Goal: Book appointment/travel/reservation

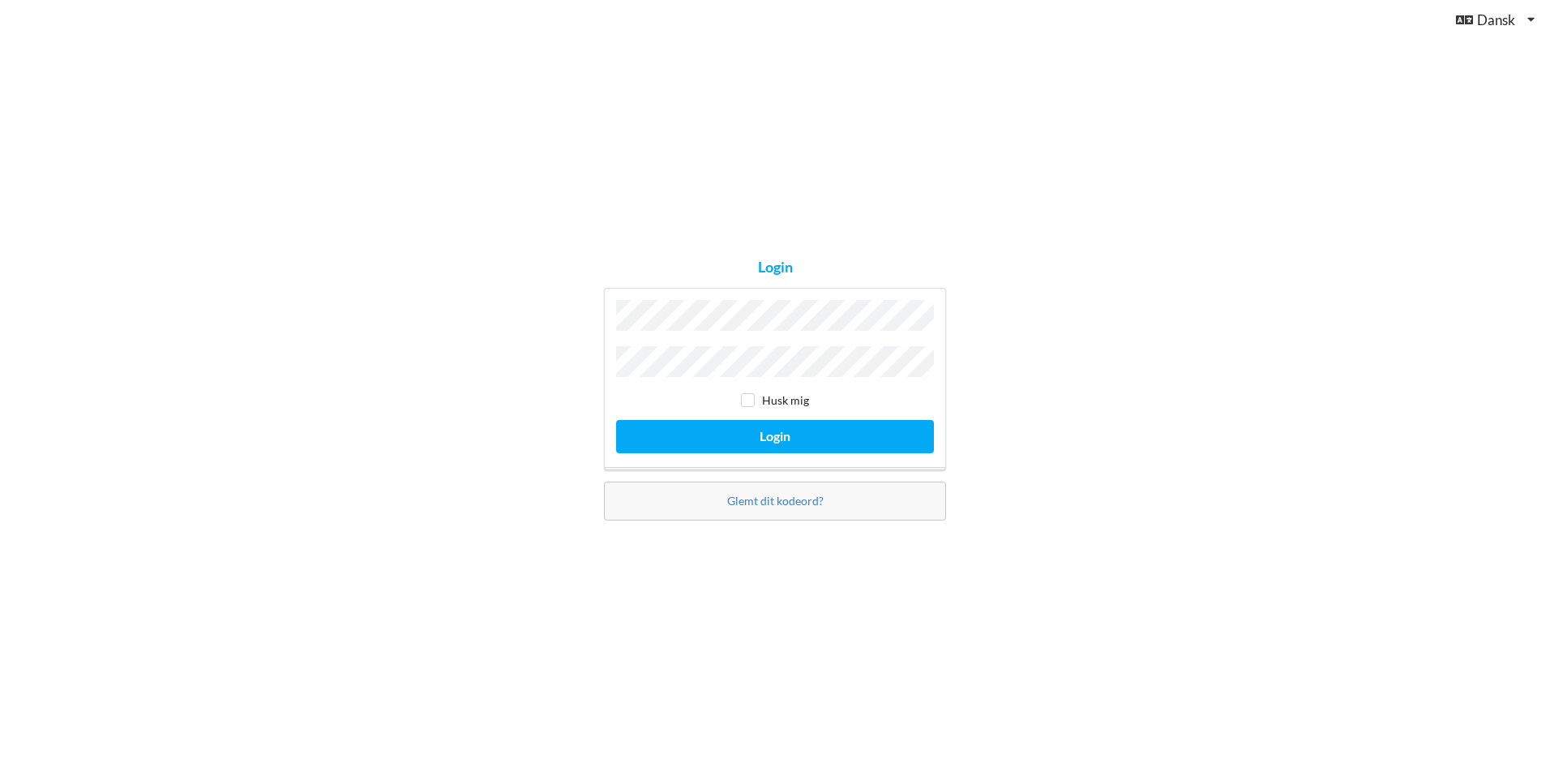
click at [616, 420] on button "Login" at bounding box center [775, 436] width 318 height 33
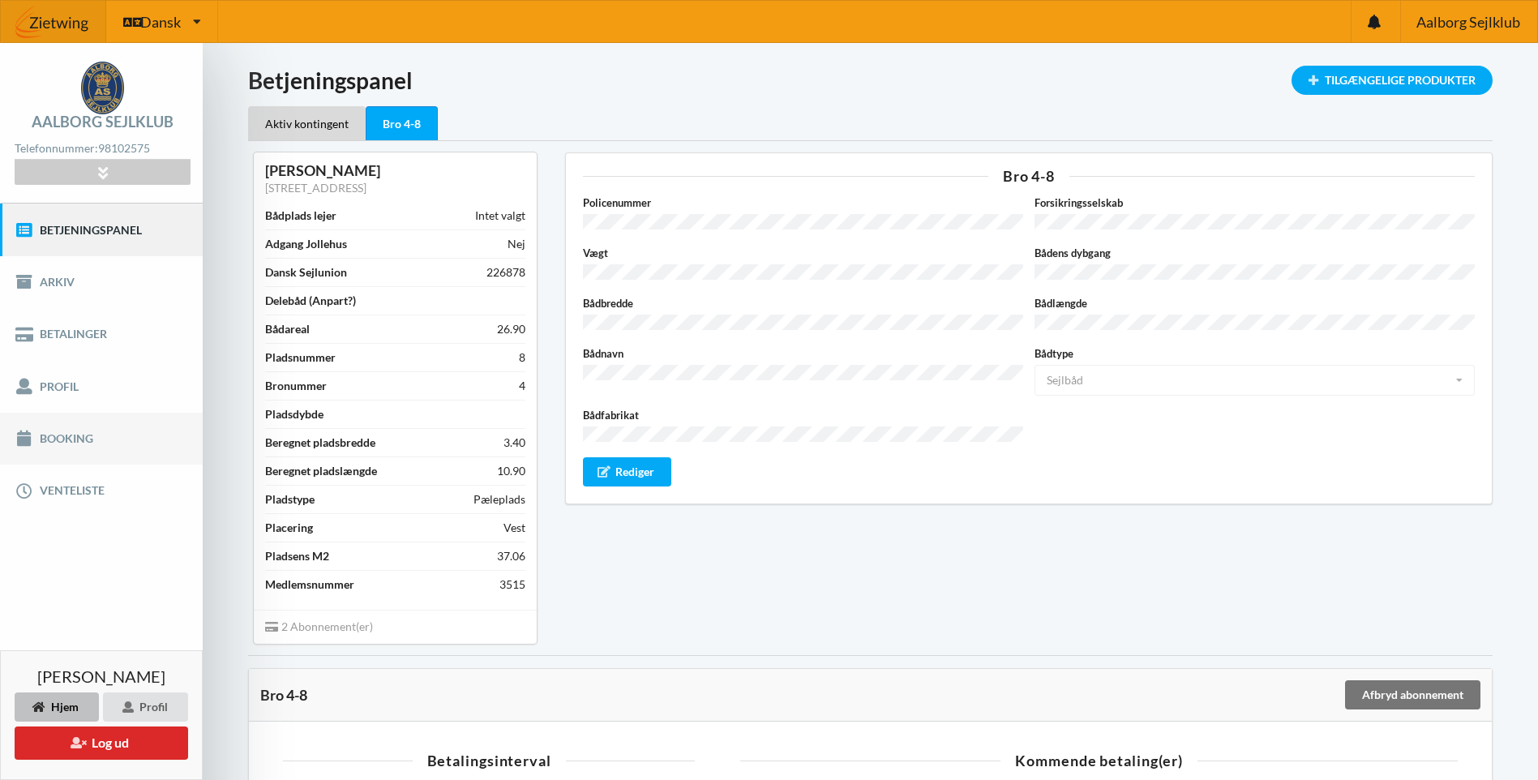
click at [73, 434] on link "Booking" at bounding box center [101, 439] width 203 height 52
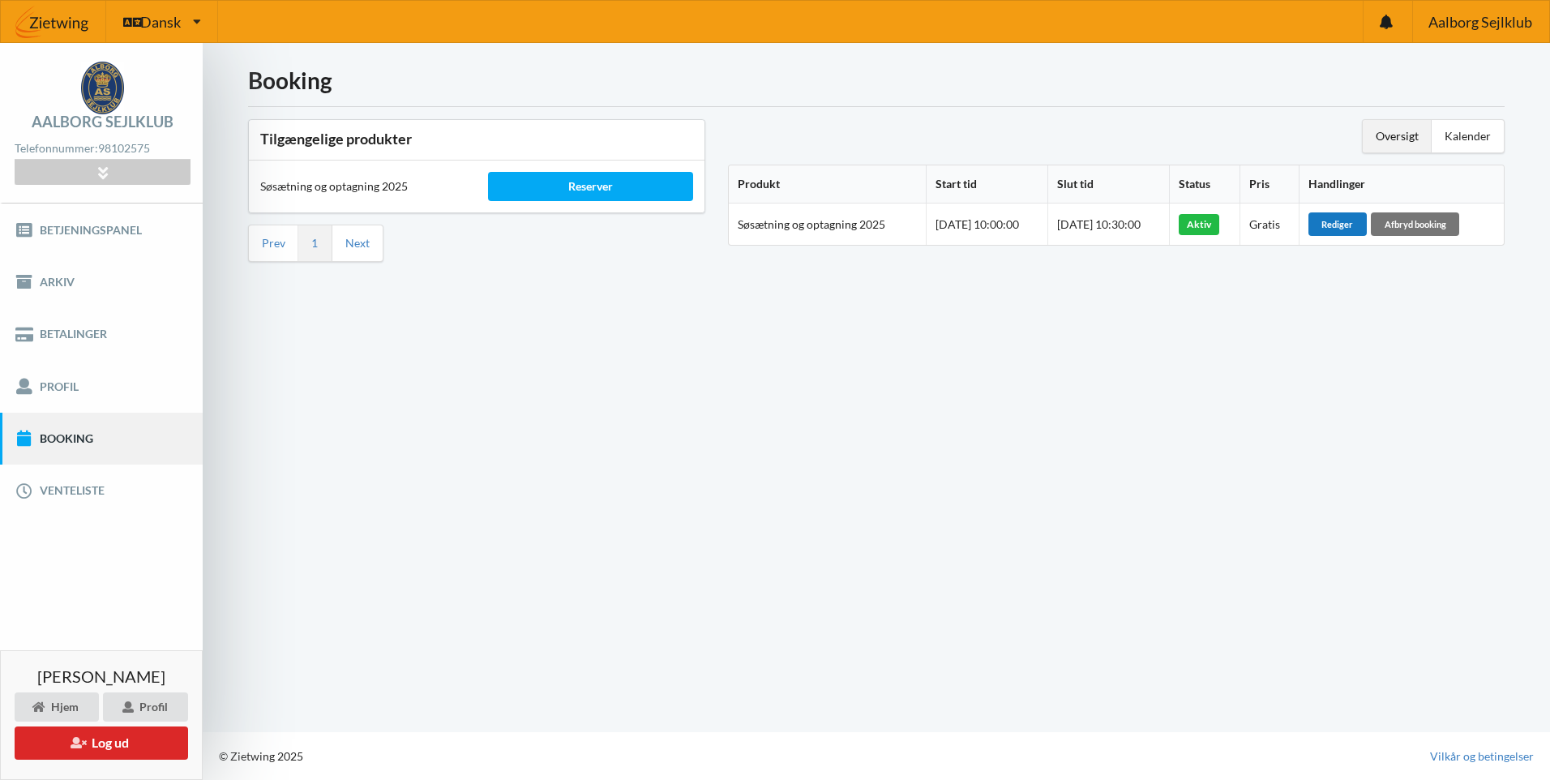
click at [1349, 226] on div "Rediger" at bounding box center [1337, 223] width 58 height 23
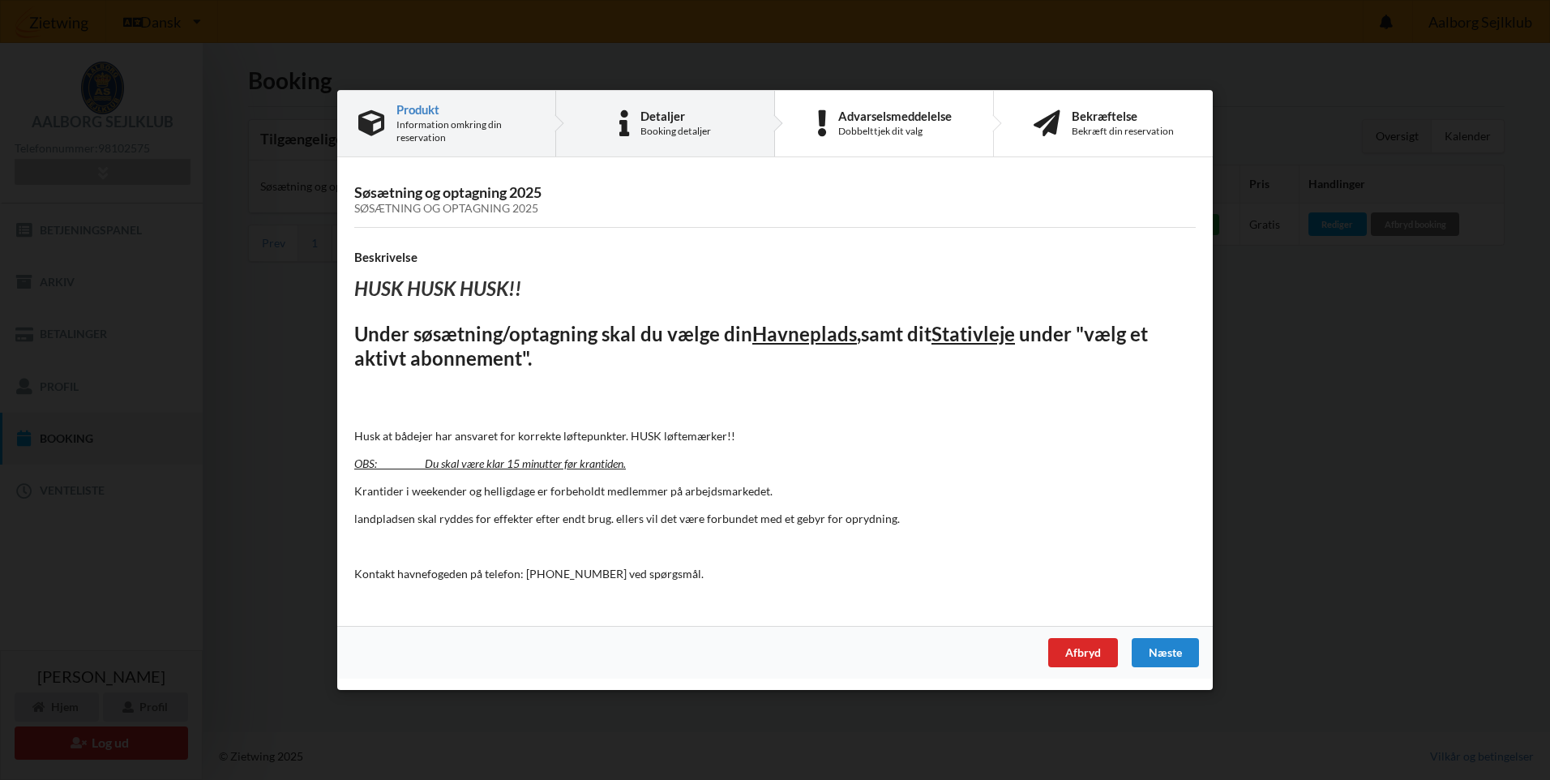
click at [674, 122] on div "Detaljer" at bounding box center [675, 115] width 71 height 13
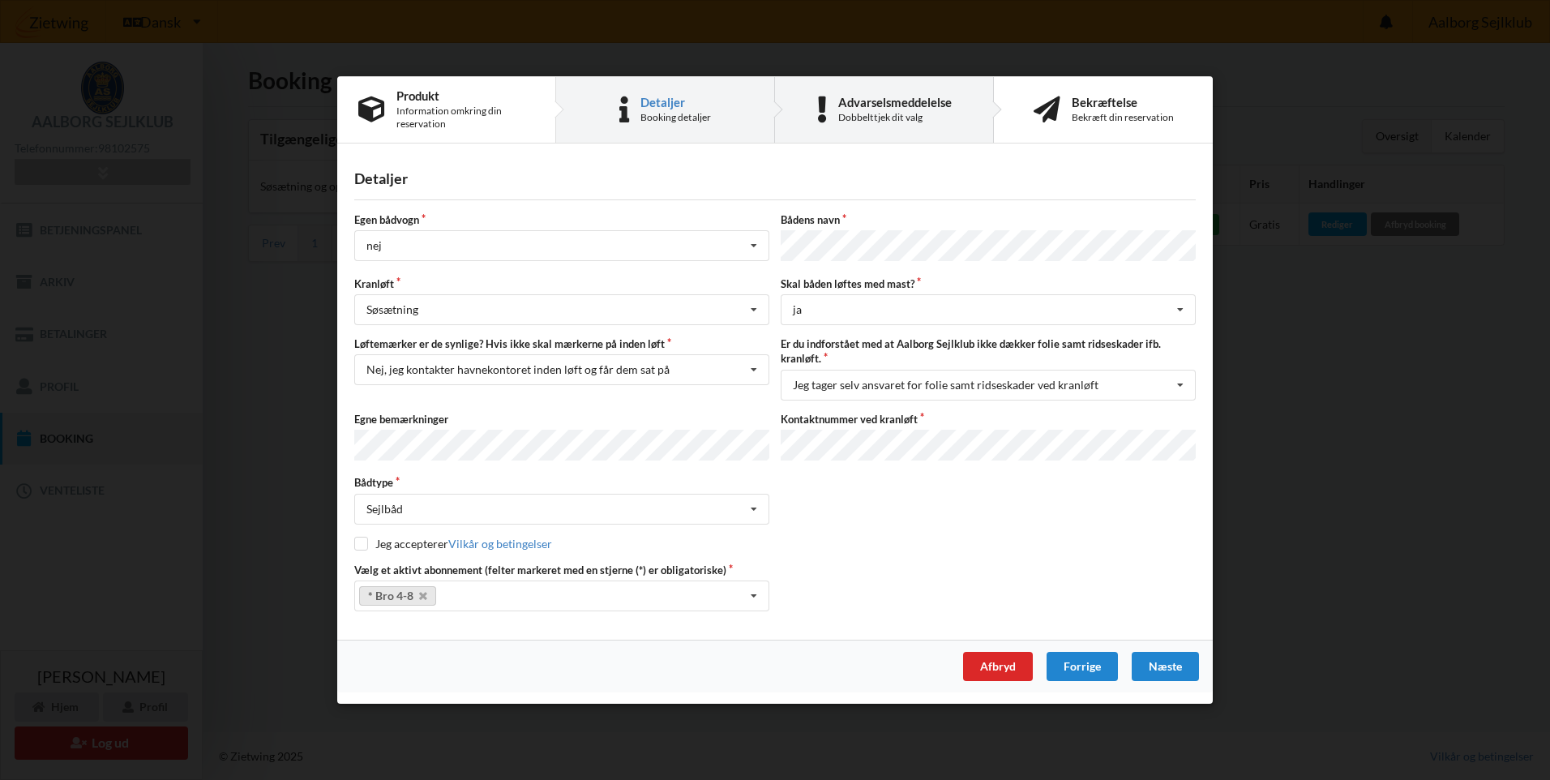
click at [867, 121] on div "Dobbelttjek dit valg" at bounding box center [894, 117] width 113 height 13
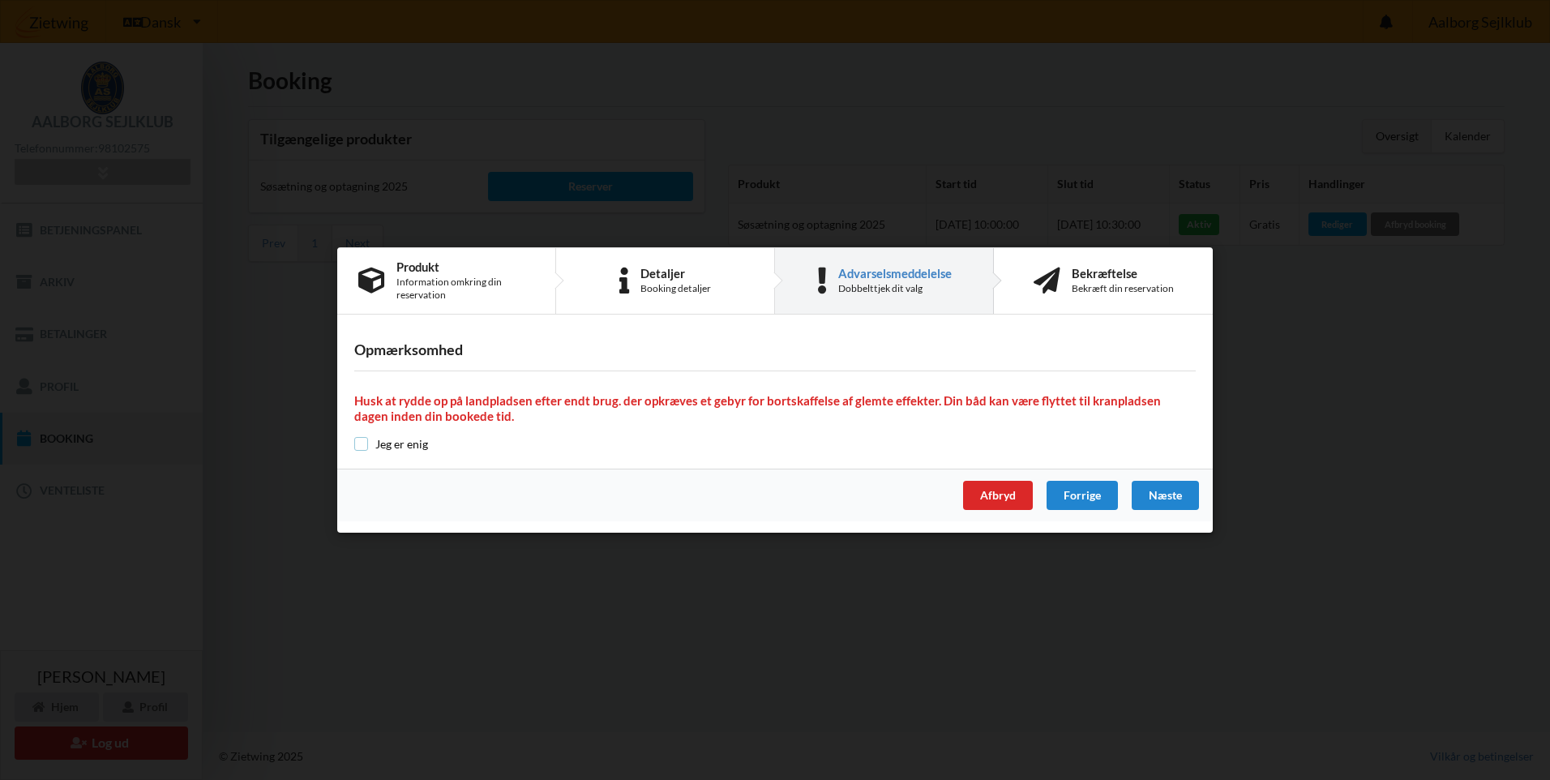
click at [362, 446] on input "checkbox" at bounding box center [361, 444] width 14 height 14
checkbox input "true"
click at [1169, 487] on div "Næste" at bounding box center [1165, 495] width 67 height 29
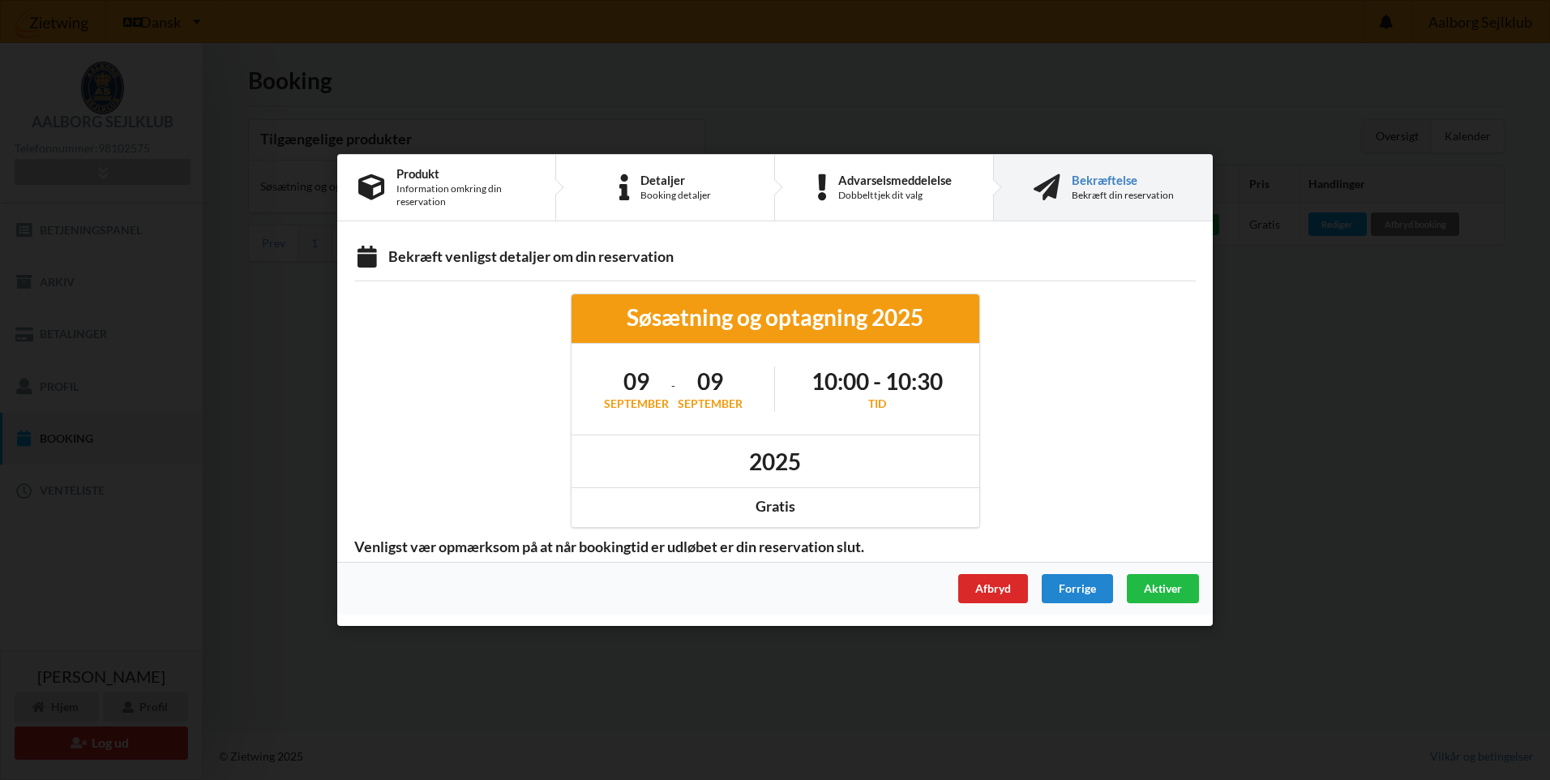
click at [699, 384] on h1 "09" at bounding box center [710, 380] width 65 height 29
drag, startPoint x: 669, startPoint y: 546, endPoint x: 905, endPoint y: 550, distance: 235.9
click at [905, 550] on div "Venligst vær opmærksom på at når bookingtid er udløbet er din reservation slut." at bounding box center [775, 547] width 864 height 17
click at [905, 549] on div "Venligst vær opmærksom på at når bookingtid er udløbet er din reservation slut." at bounding box center [775, 547] width 864 height 17
click at [780, 453] on h1 "2025" at bounding box center [775, 461] width 52 height 29
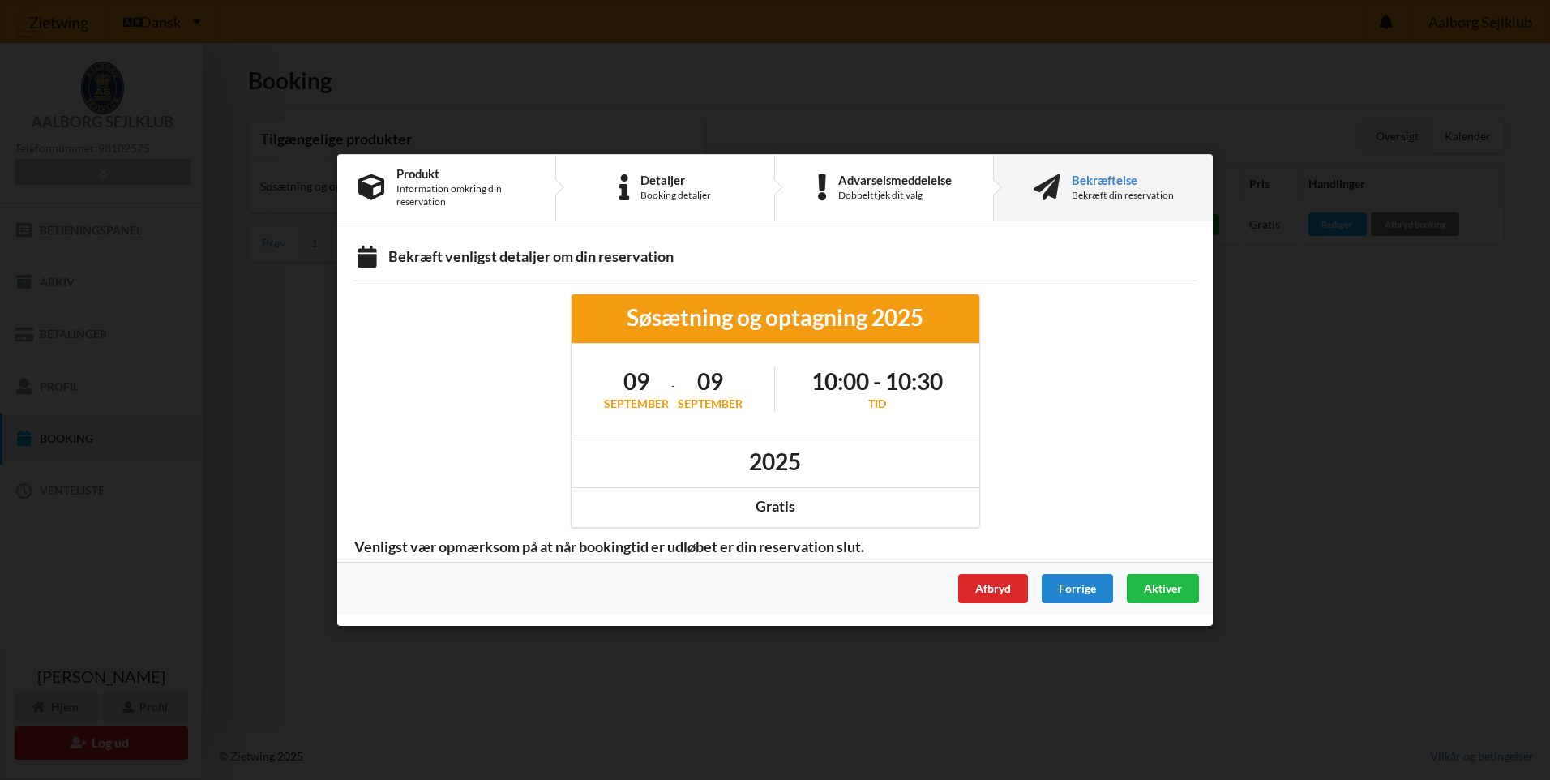
drag, startPoint x: 780, startPoint y: 453, endPoint x: 857, endPoint y: 391, distance: 99.1
click at [857, 391] on h1 "10:00 - 10:30" at bounding box center [876, 380] width 131 height 29
click at [714, 377] on h1 "09" at bounding box center [710, 380] width 65 height 29
click at [901, 387] on h1 "10:00 - 10:30" at bounding box center [876, 380] width 131 height 29
drag, startPoint x: 853, startPoint y: 388, endPoint x: 864, endPoint y: 398, distance: 14.9
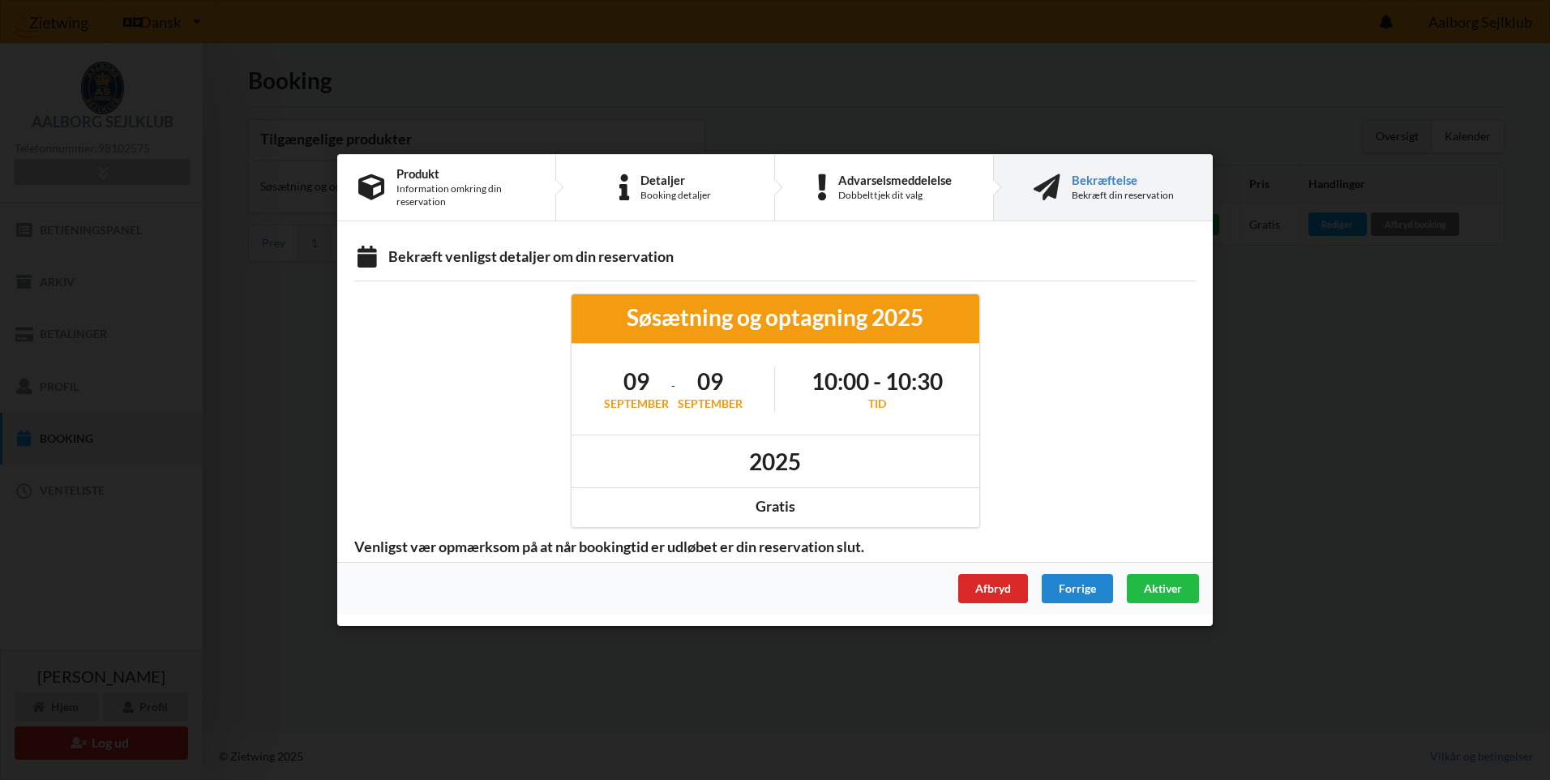
click at [853, 389] on h1 "10:00 - 10:30" at bounding box center [876, 380] width 131 height 29
click at [875, 400] on div "Tid" at bounding box center [876, 404] width 131 height 16
click at [855, 379] on h1 "10:00 - 10:30" at bounding box center [876, 380] width 131 height 29
click at [600, 261] on div "Bekræft venligst detaljer om din reservation" at bounding box center [774, 258] width 841 height 22
click at [760, 513] on div "Gratis" at bounding box center [775, 506] width 385 height 19
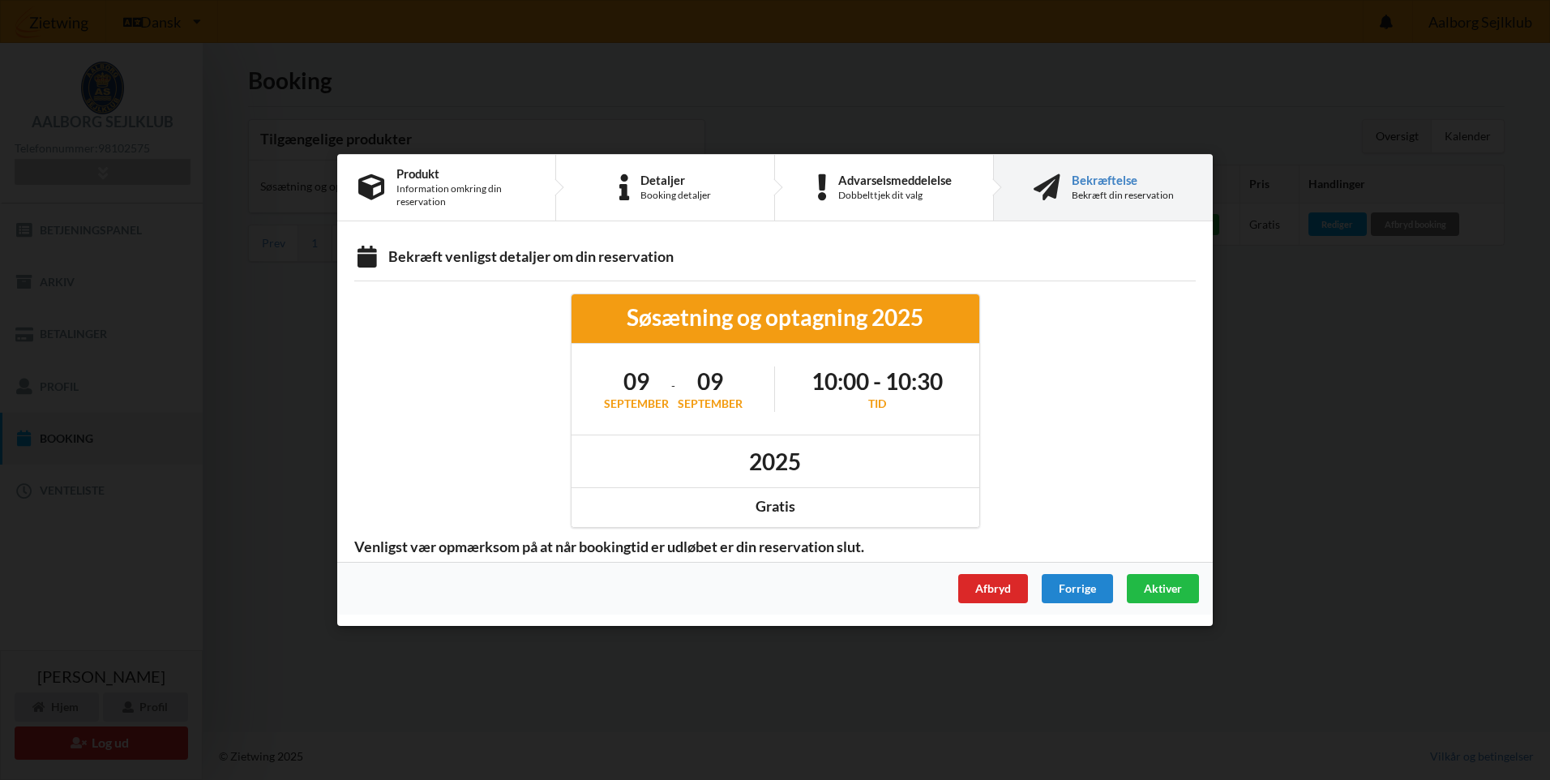
click at [716, 318] on div "Søsætning og optagning 2025" at bounding box center [775, 316] width 385 height 29
click at [717, 318] on div "Søsætning og optagning 2025" at bounding box center [775, 316] width 385 height 29
drag, startPoint x: 717, startPoint y: 318, endPoint x: 714, endPoint y: 392, distance: 74.6
click at [714, 392] on h1 "09" at bounding box center [710, 380] width 65 height 29
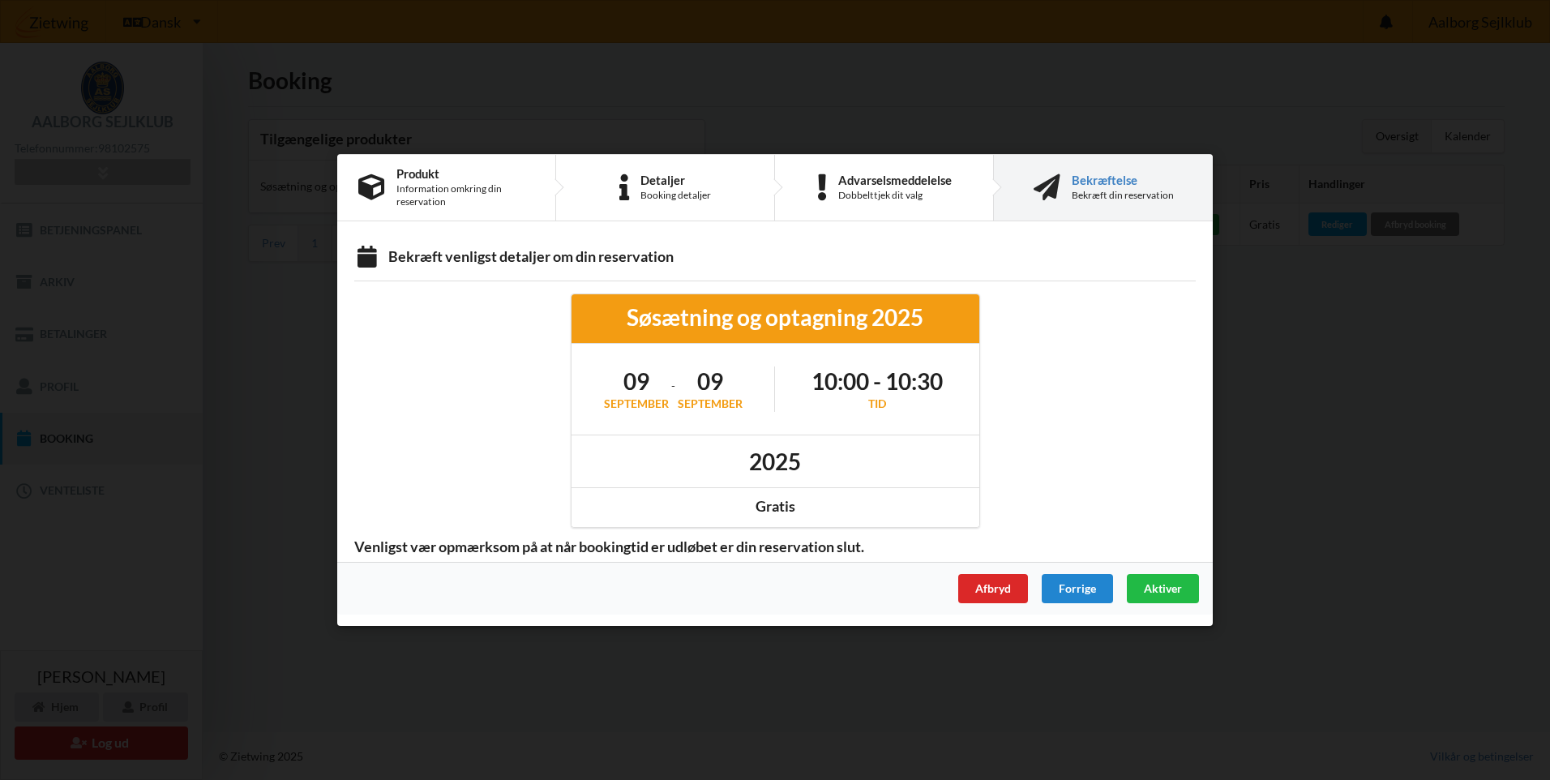
click at [714, 392] on h1 "09" at bounding box center [710, 380] width 65 height 29
click at [883, 383] on h1 "10:00 - 10:30" at bounding box center [876, 380] width 131 height 29
drag, startPoint x: 943, startPoint y: 380, endPoint x: 809, endPoint y: 381, distance: 133.8
click at [811, 381] on h1 "10:00 - 10:30" at bounding box center [876, 380] width 131 height 29
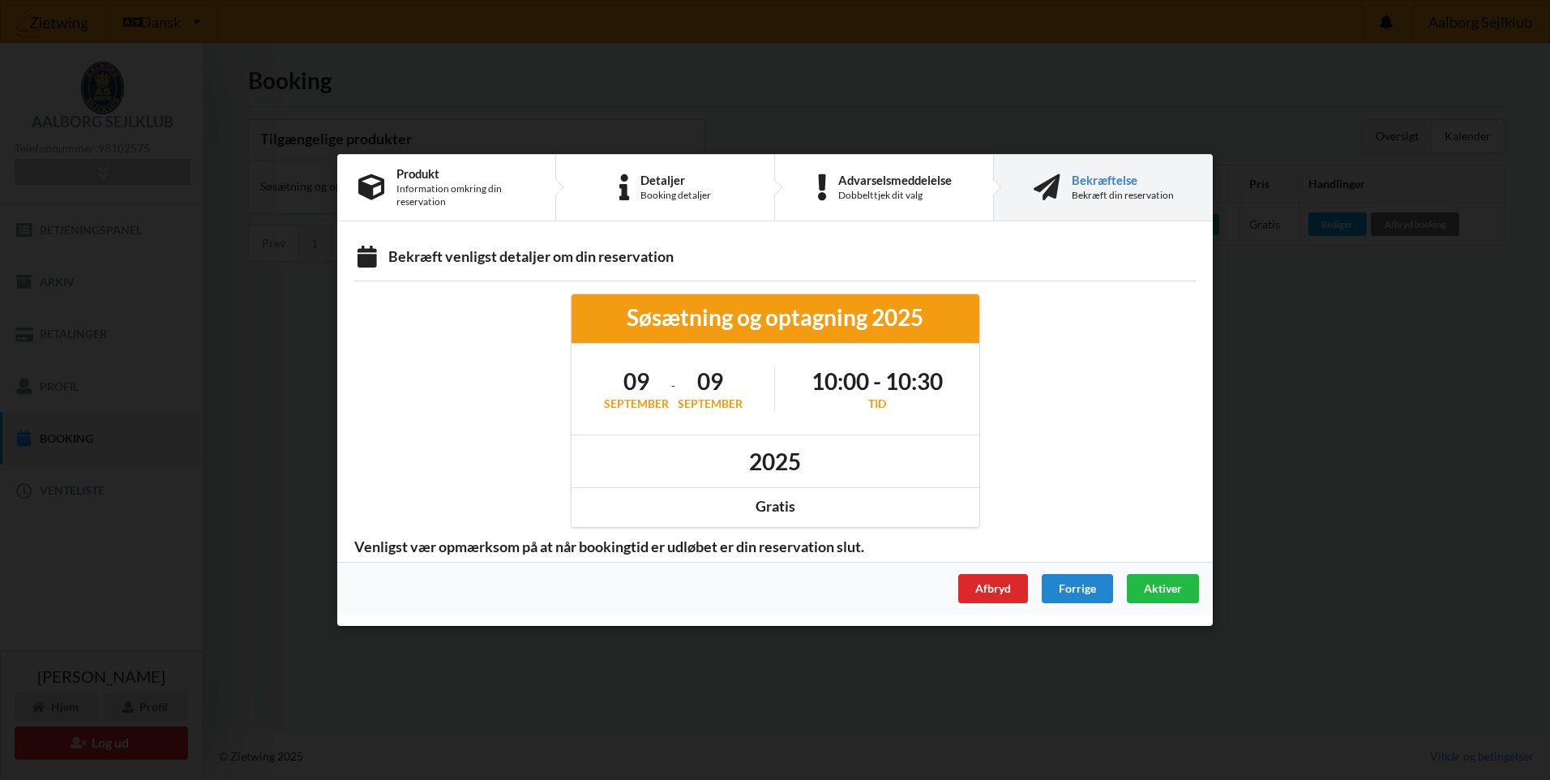
drag, startPoint x: 809, startPoint y: 381, endPoint x: 844, endPoint y: 383, distance: 34.9
click at [844, 383] on h1 "10:00 - 10:30" at bounding box center [876, 380] width 131 height 29
click at [861, 190] on div "Dobbelttjek dit valg" at bounding box center [894, 195] width 113 height 13
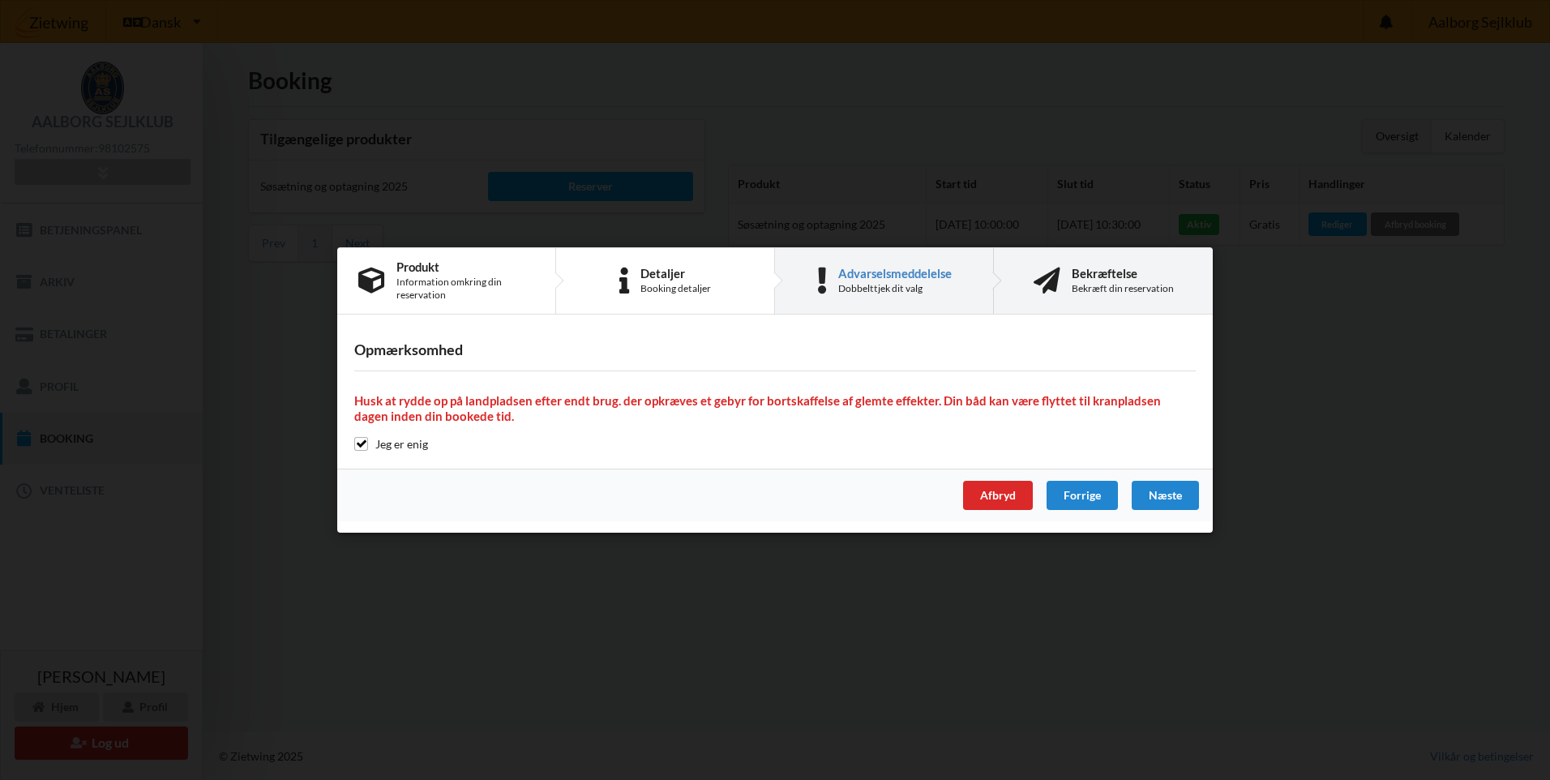
click at [1121, 274] on div "Bekræftelse" at bounding box center [1123, 273] width 102 height 13
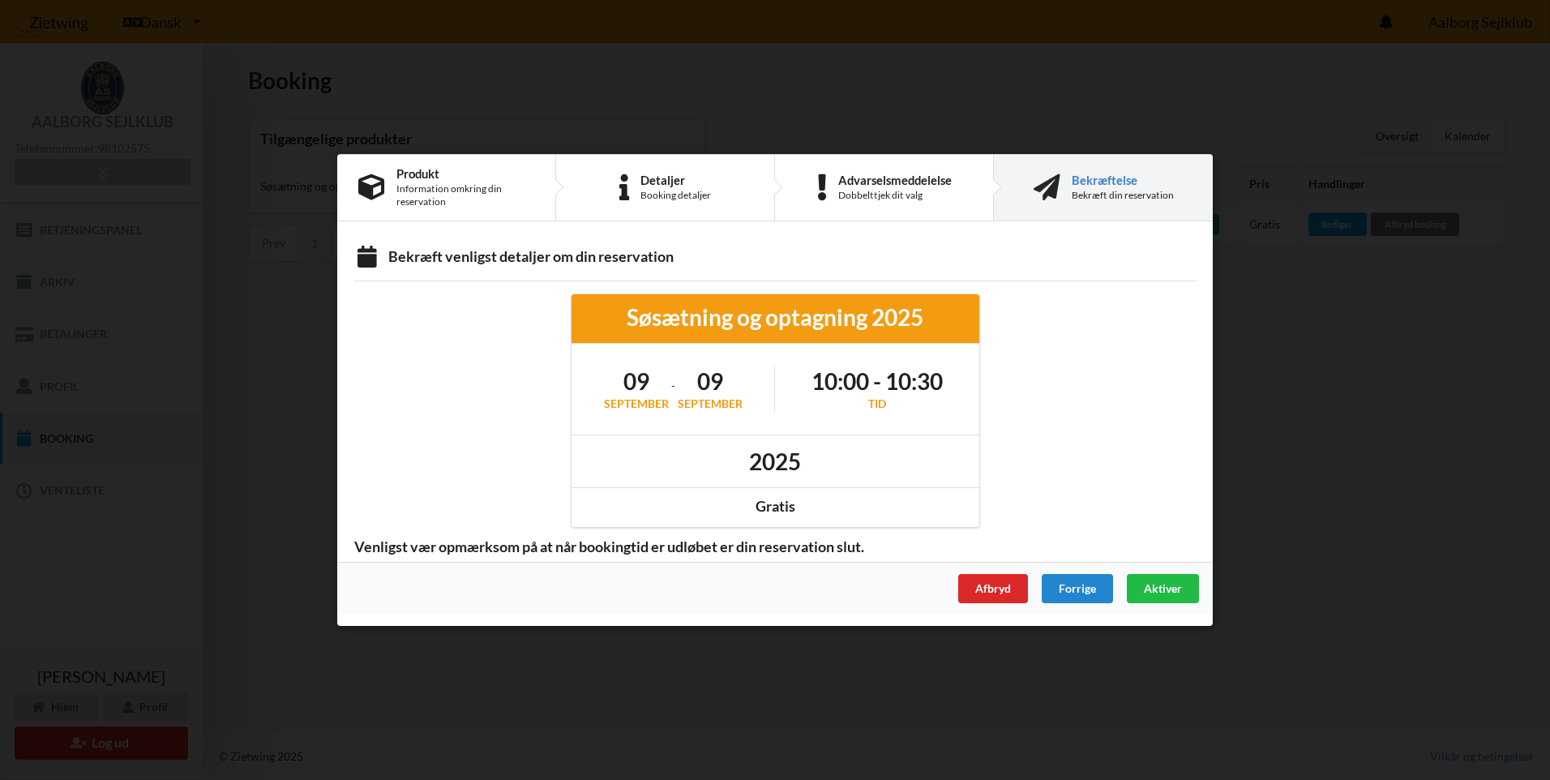
click at [293, 269] on div "Er du sikker på du vil logge ud? Nej Ja Vilkår og betingelser Brugerbetingelser…" at bounding box center [775, 390] width 1550 height 780
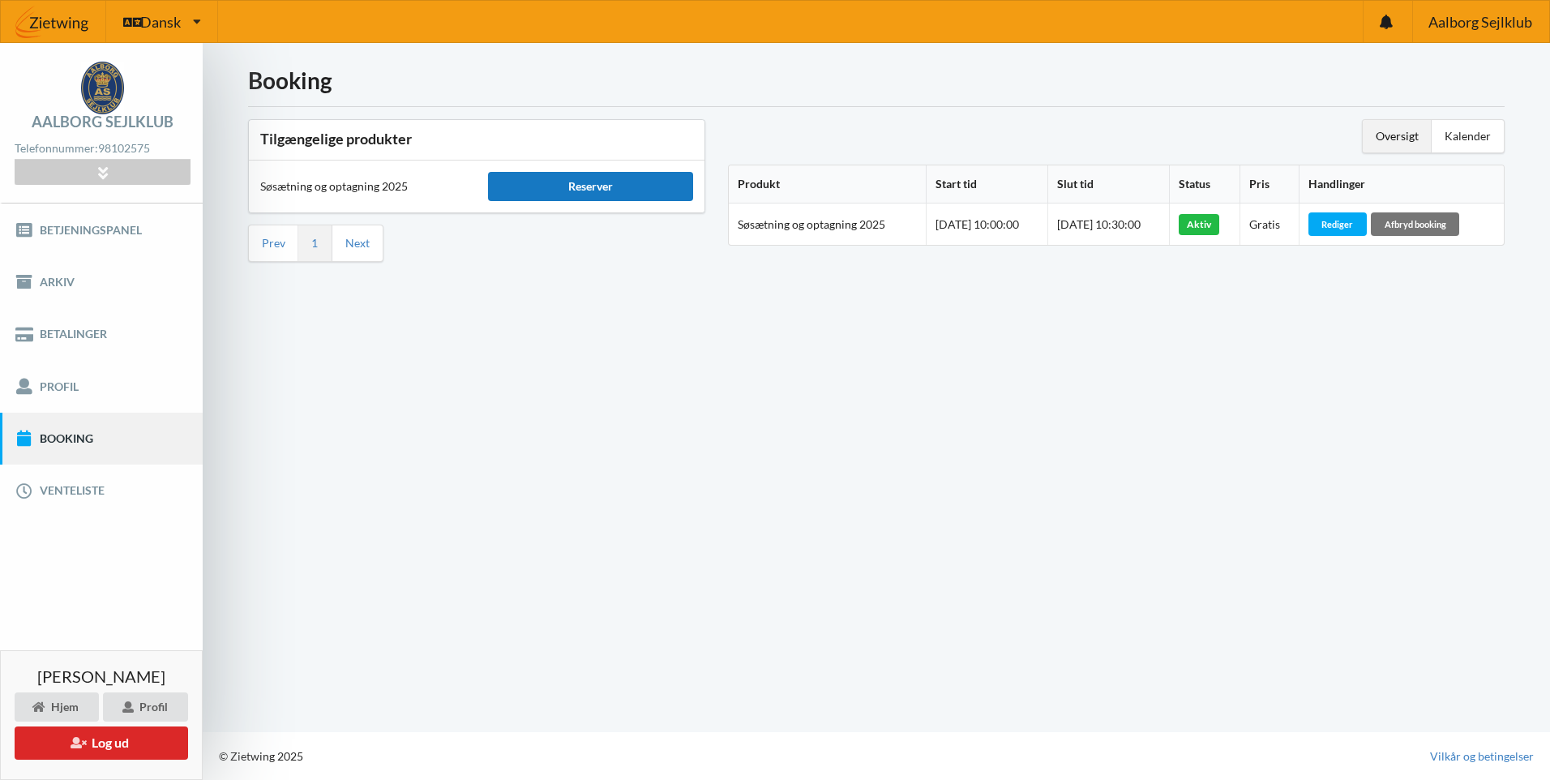
click at [555, 182] on div "Reserver" at bounding box center [590, 186] width 205 height 29
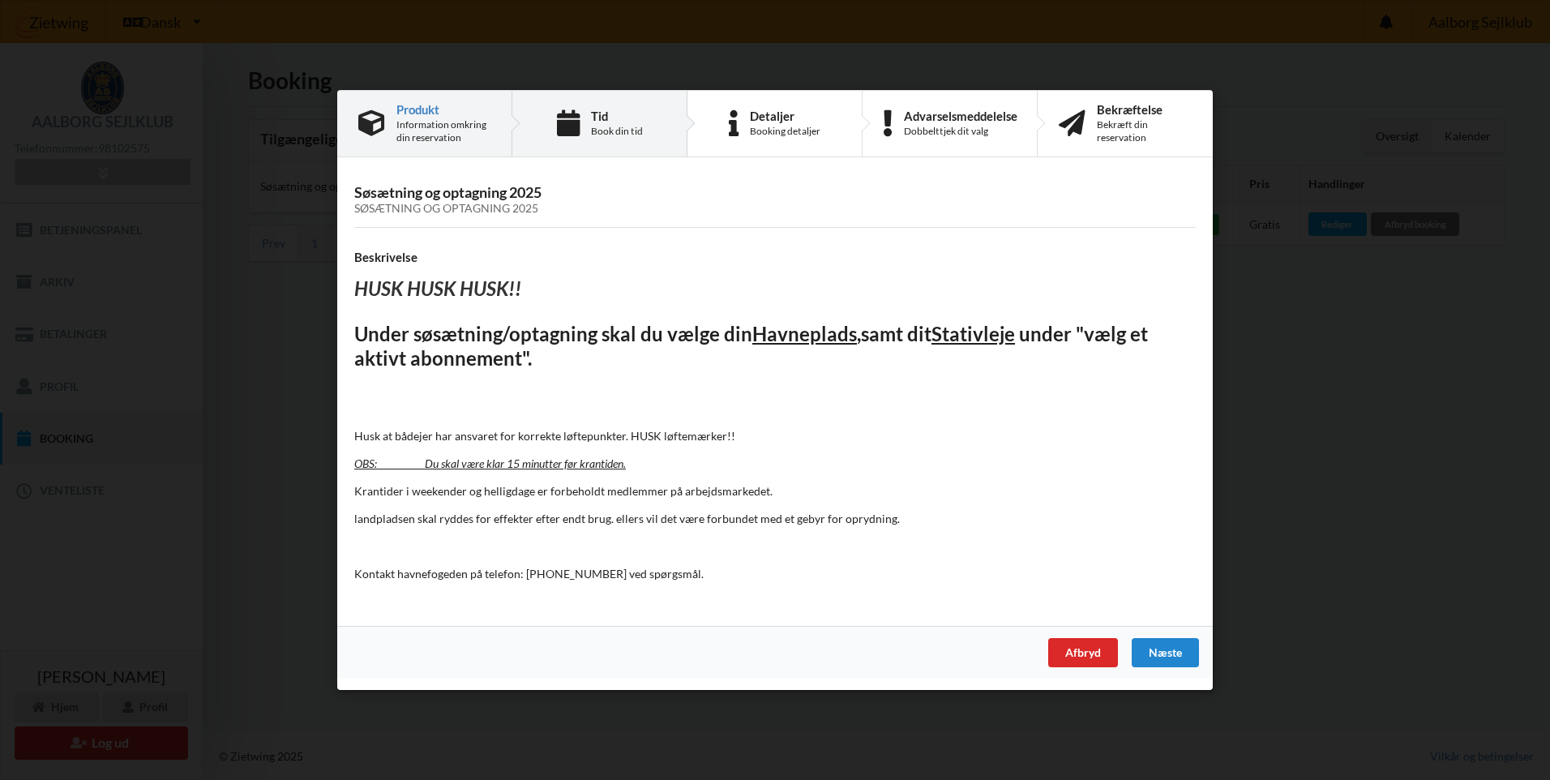
click at [608, 128] on div "Book din tid" at bounding box center [617, 131] width 52 height 13
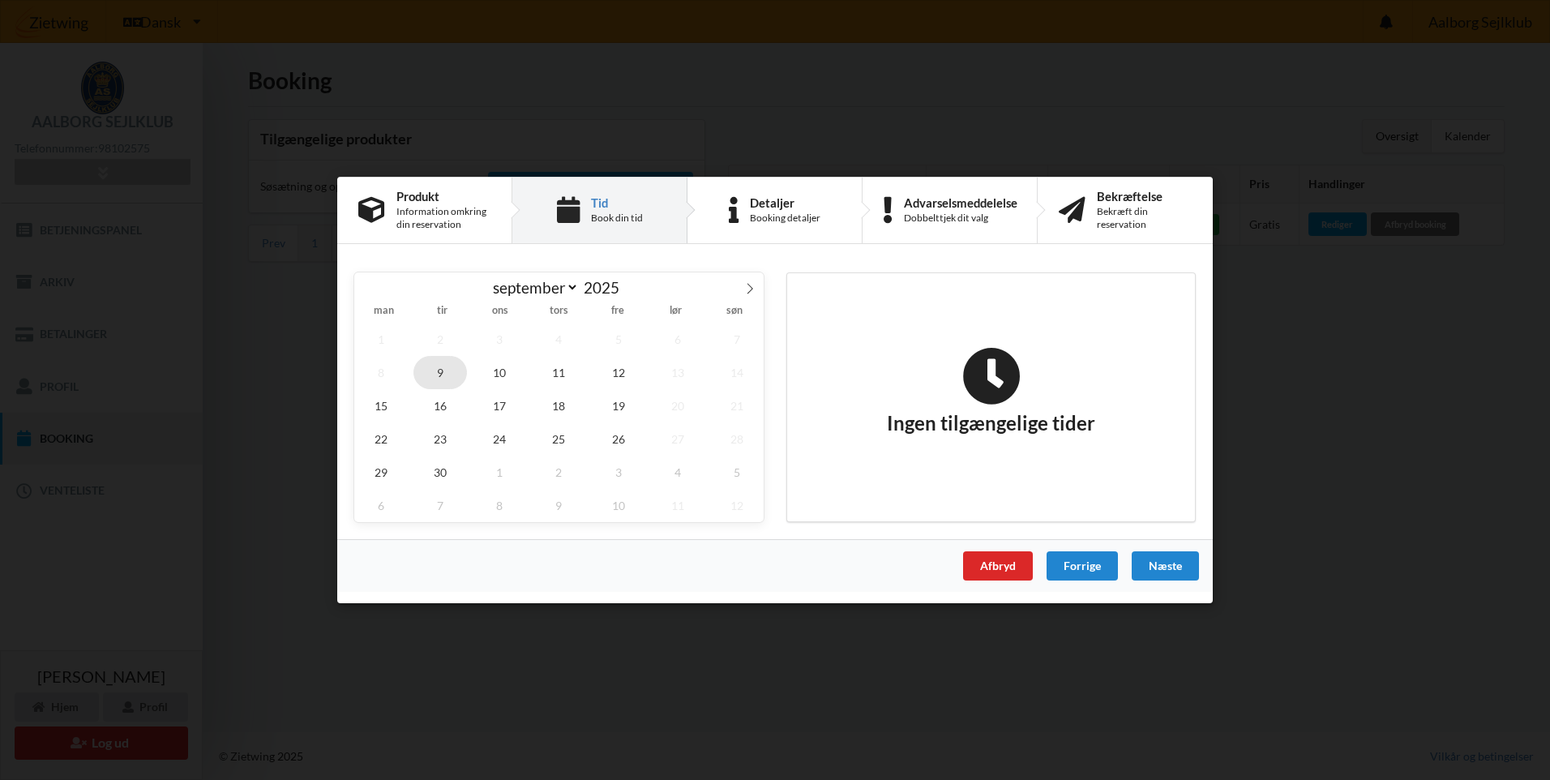
click at [438, 374] on span "9" at bounding box center [440, 372] width 54 height 33
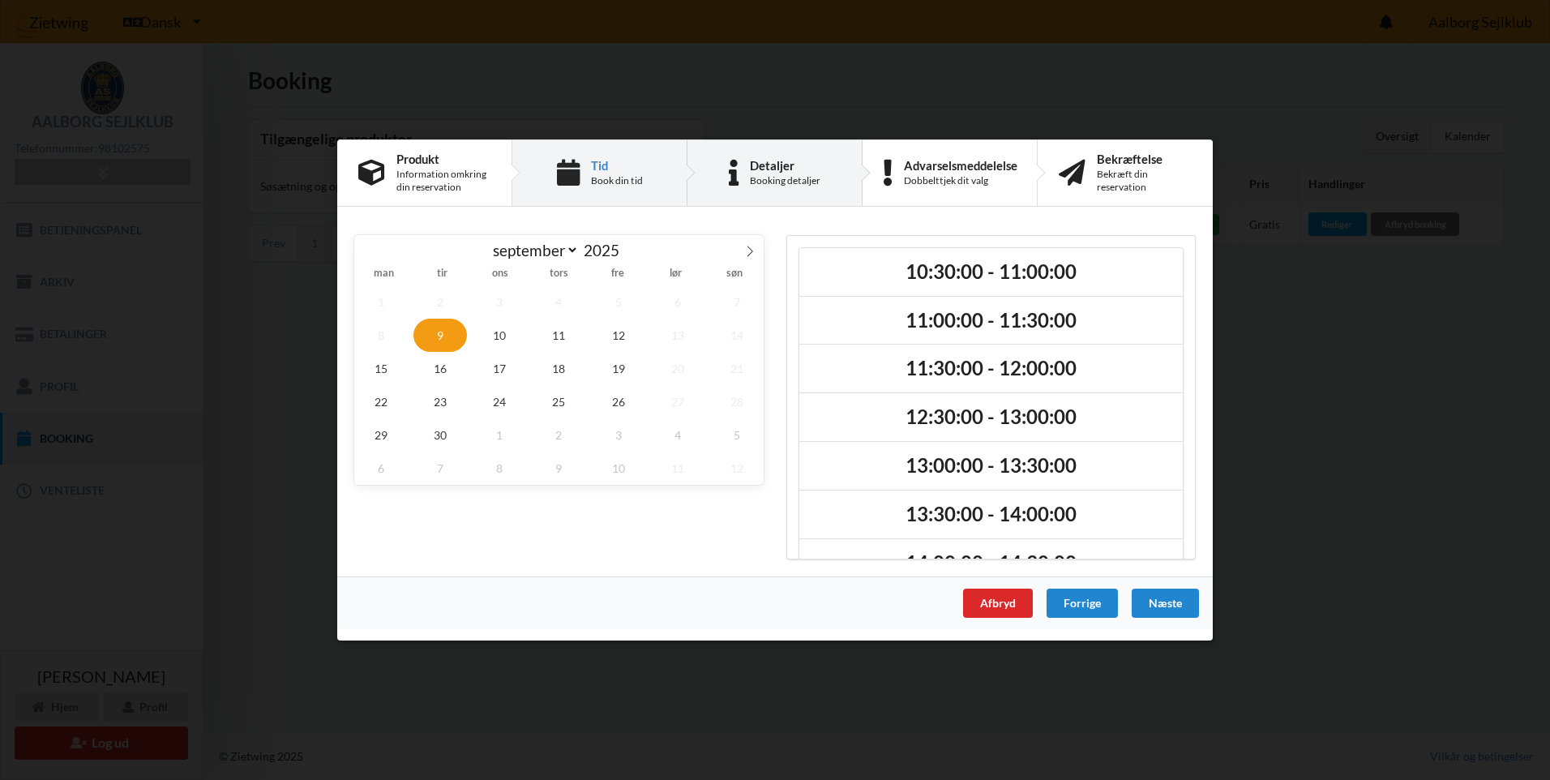
click at [808, 192] on div "Detaljer Booking detaljer" at bounding box center [774, 173] width 175 height 66
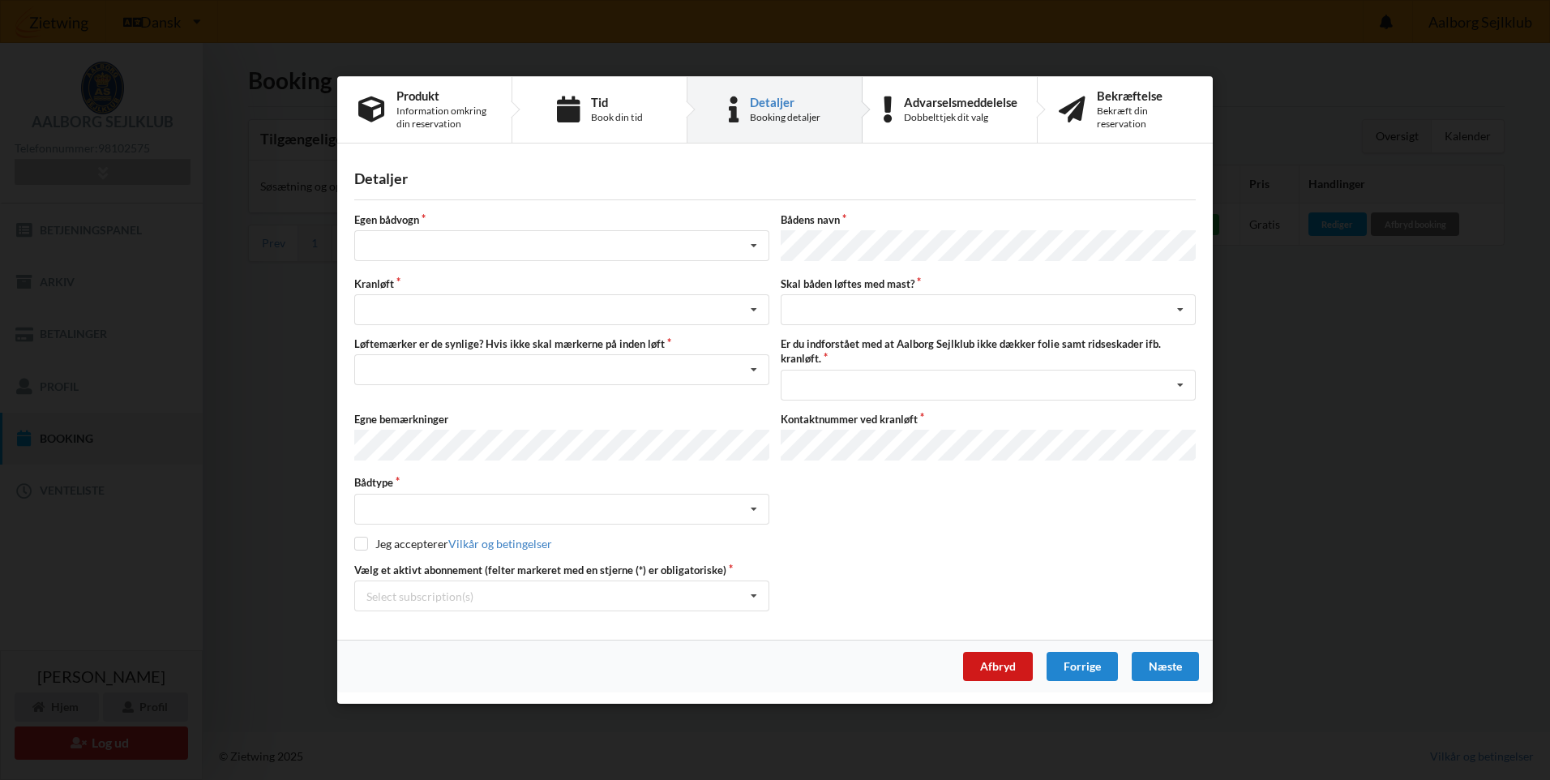
click at [995, 658] on div "Afbryd" at bounding box center [998, 666] width 70 height 29
